Goal: Navigation & Orientation: Find specific page/section

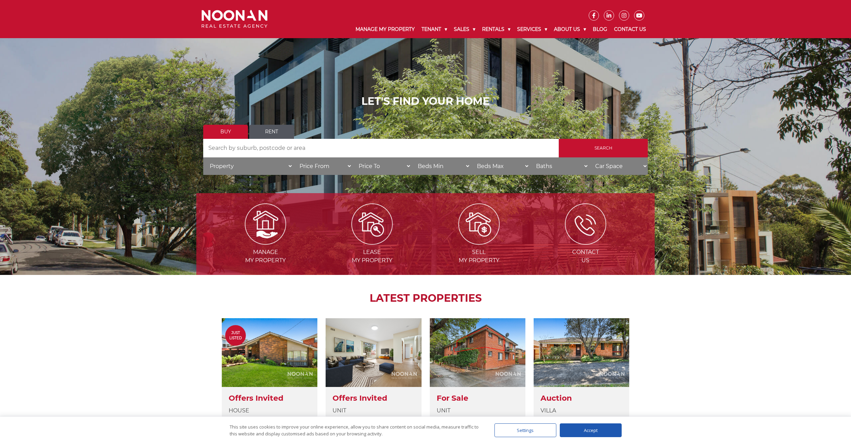
click at [275, 132] on link "Rent" at bounding box center [271, 132] width 45 height 14
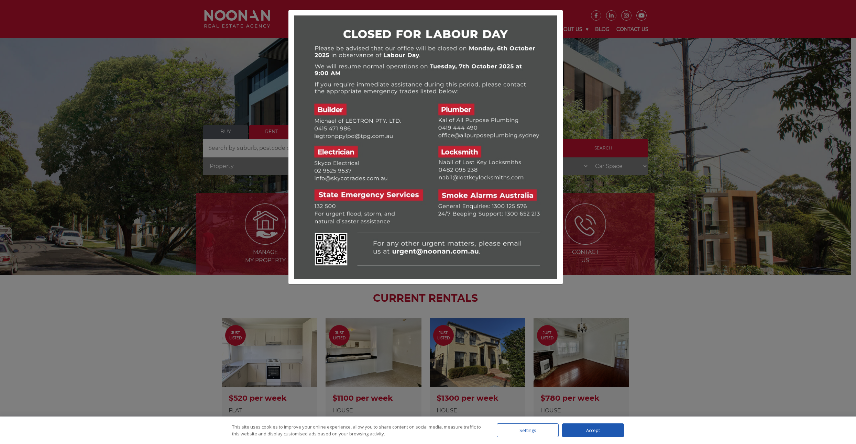
click at [650, 90] on div at bounding box center [428, 222] width 856 height 444
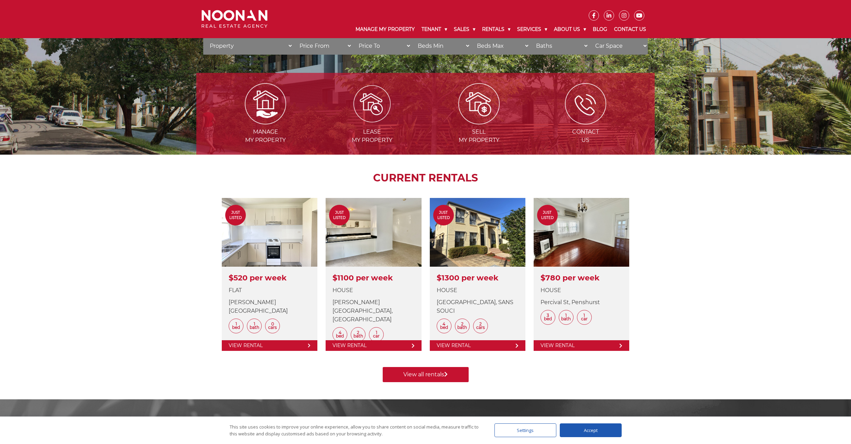
scroll to position [124, 0]
